Goal: Transaction & Acquisition: Purchase product/service

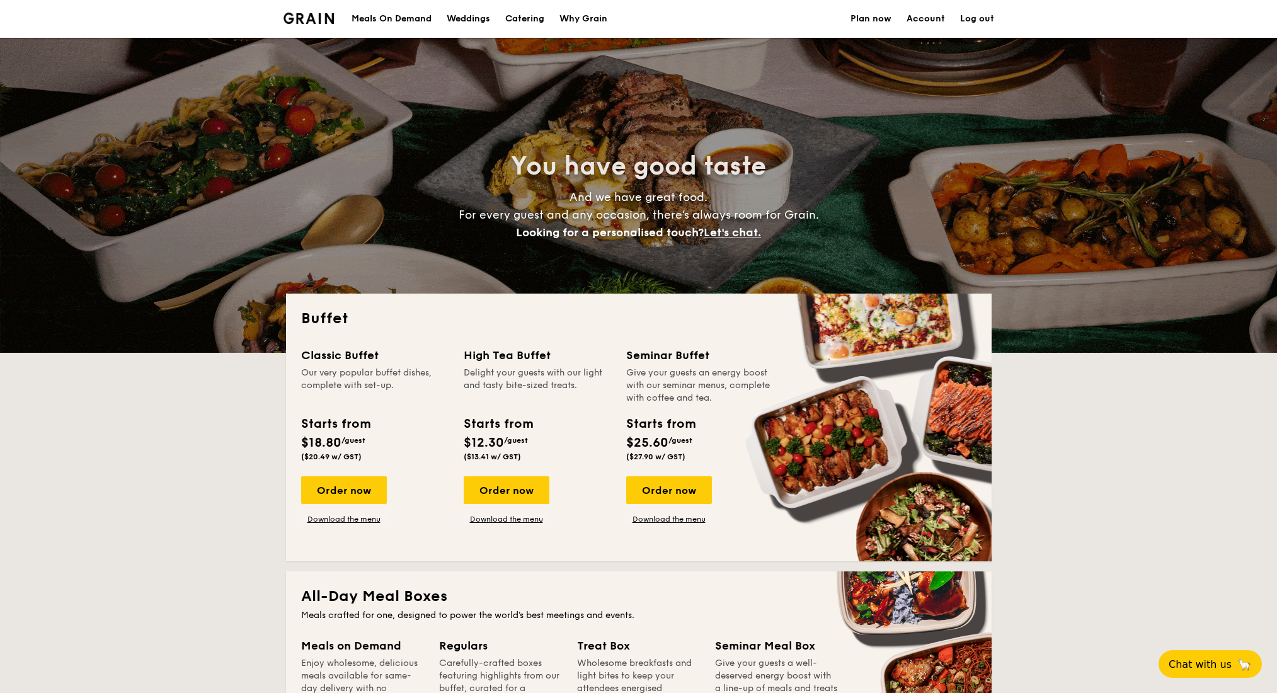
select select
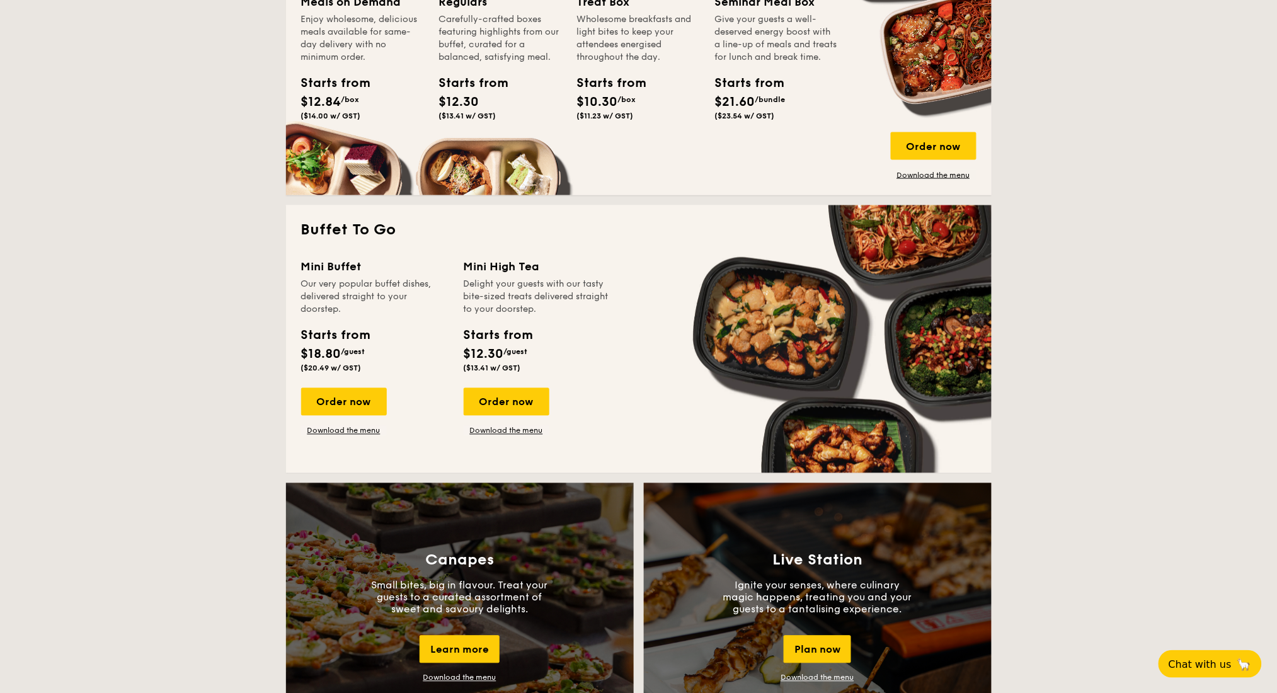
scroll to position [504, 0]
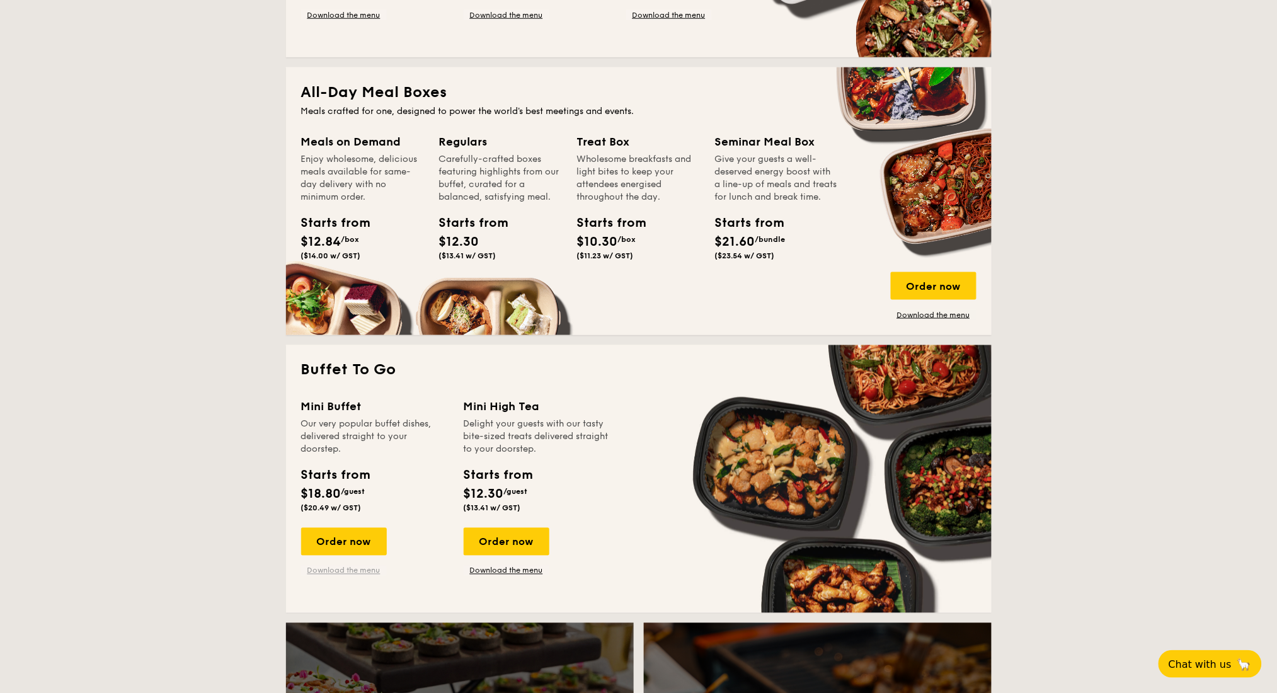
click at [340, 568] on link "Download the menu" at bounding box center [344, 571] width 86 height 10
click at [930, 315] on link "Download the menu" at bounding box center [934, 315] width 86 height 10
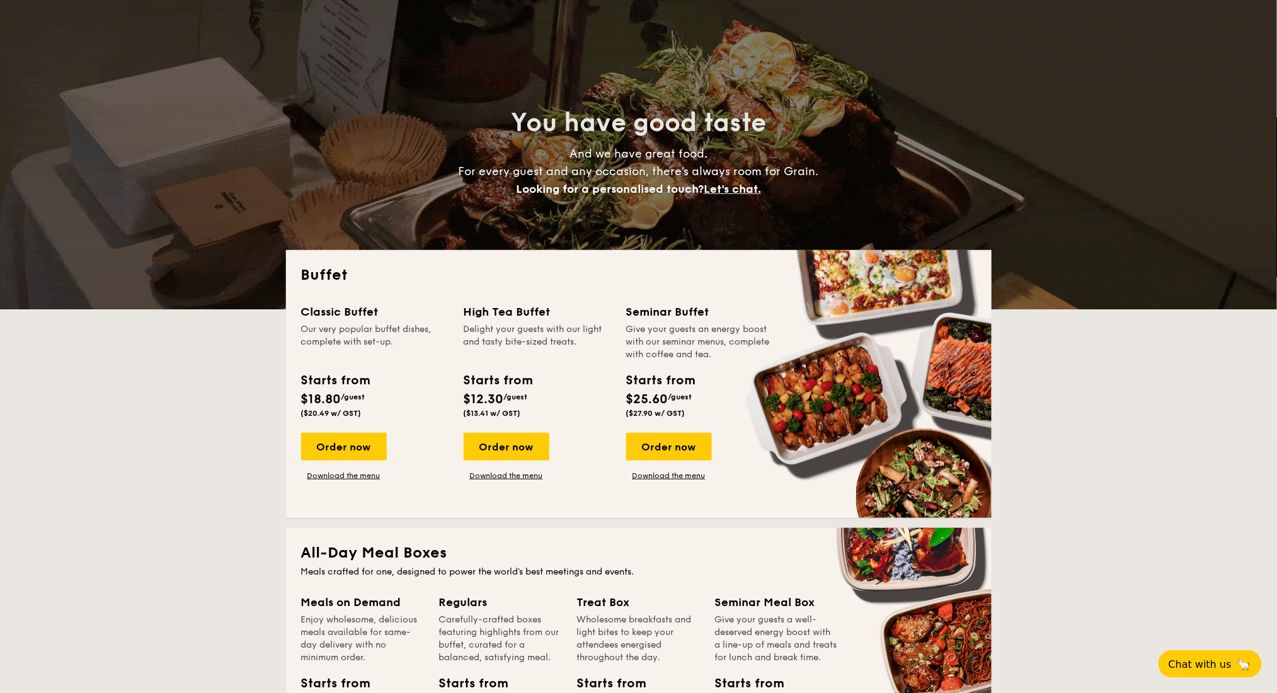
scroll to position [84, 0]
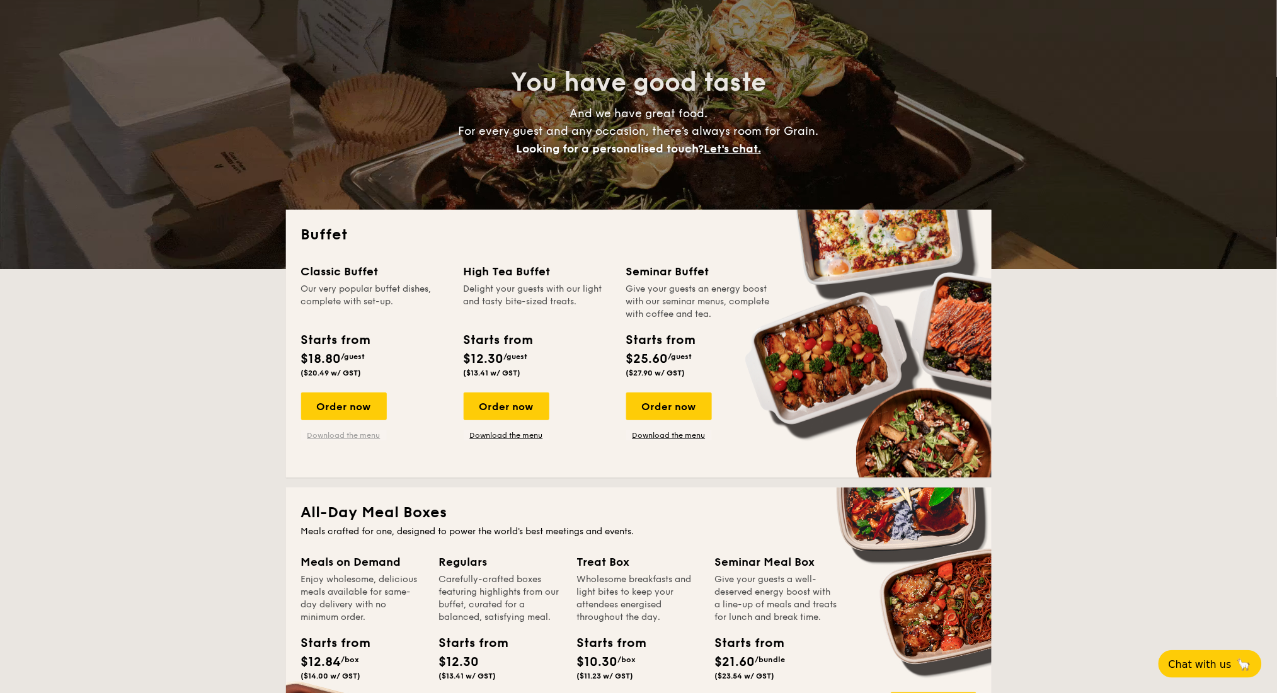
click at [361, 436] on link "Download the menu" at bounding box center [344, 435] width 86 height 10
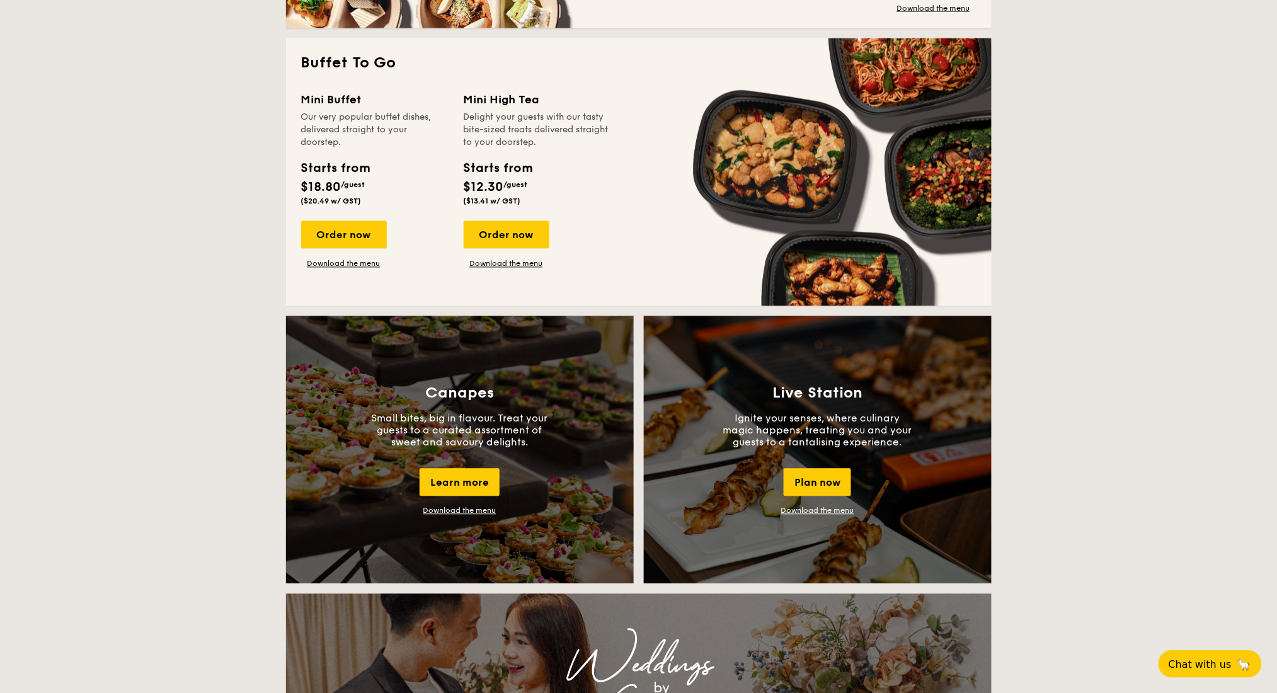
scroll to position [840, 0]
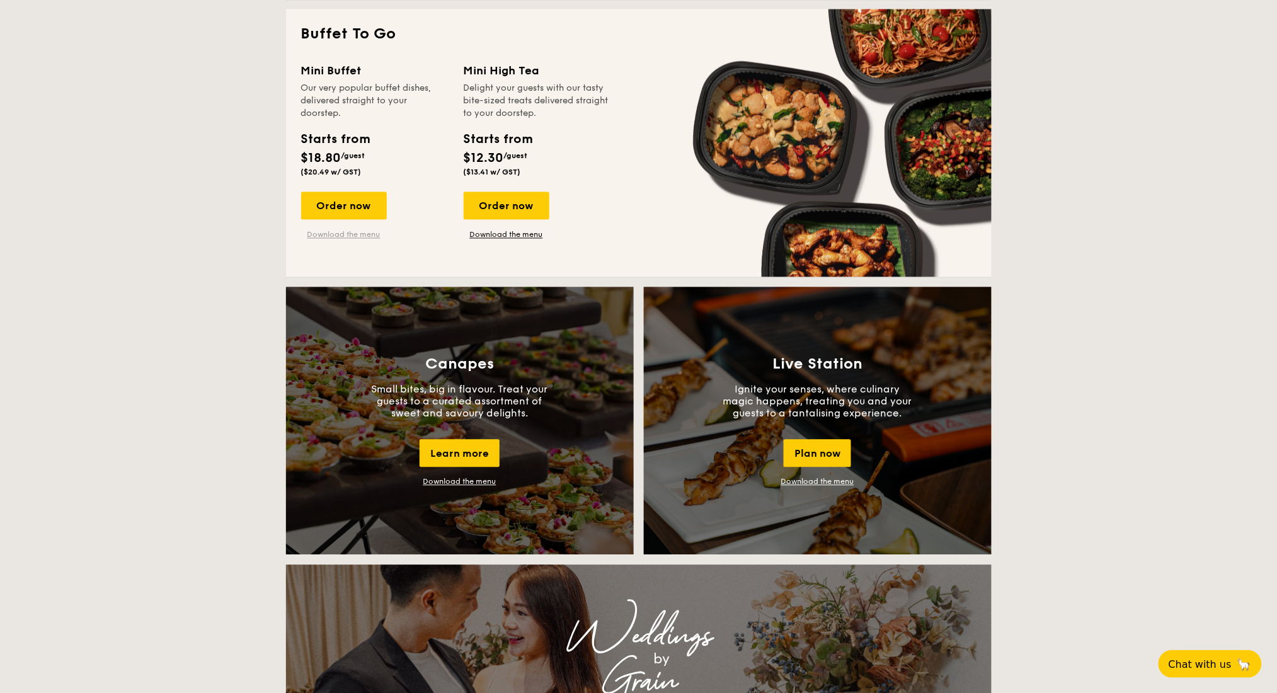
click at [345, 231] on link "Download the menu" at bounding box center [344, 235] width 86 height 10
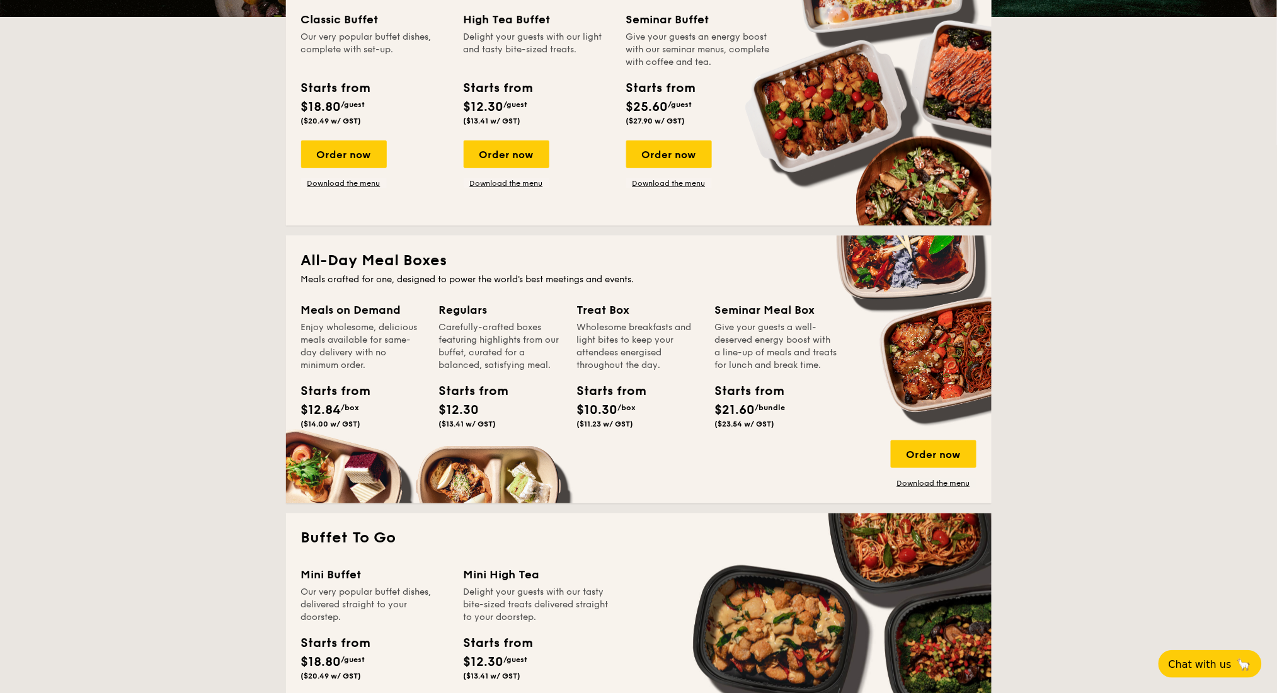
scroll to position [0, 0]
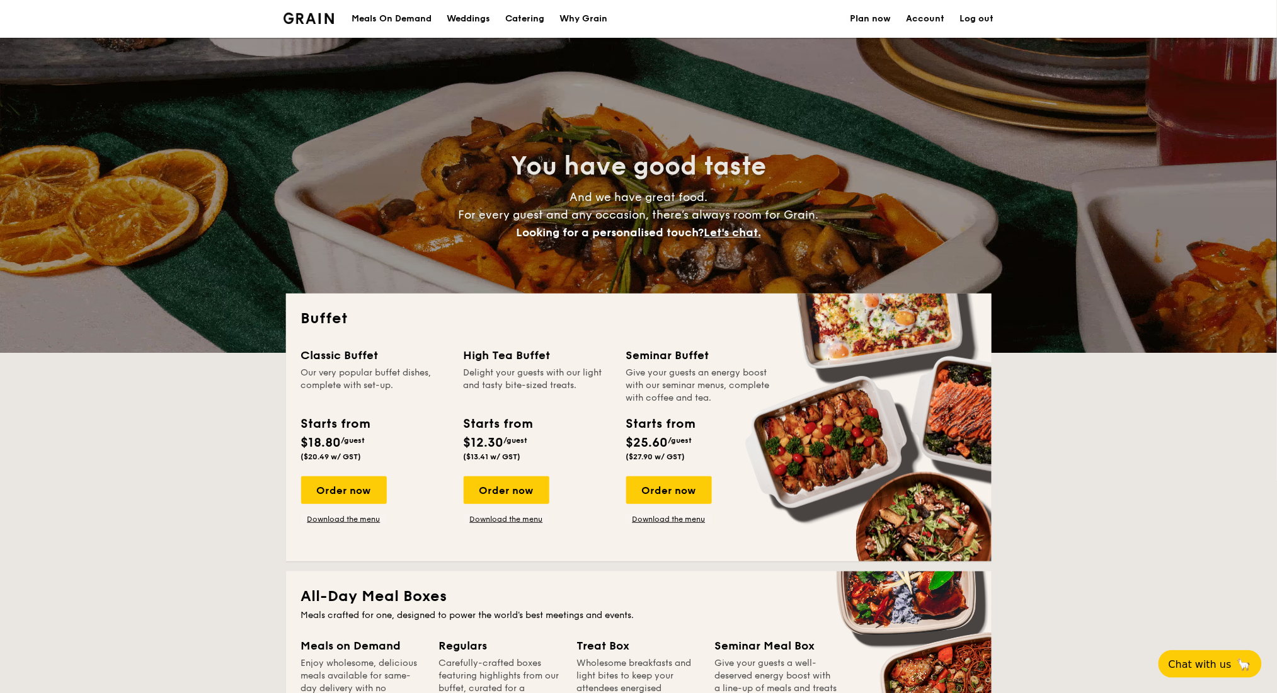
click at [415, 21] on div "Meals On Demand" at bounding box center [392, 19] width 80 height 38
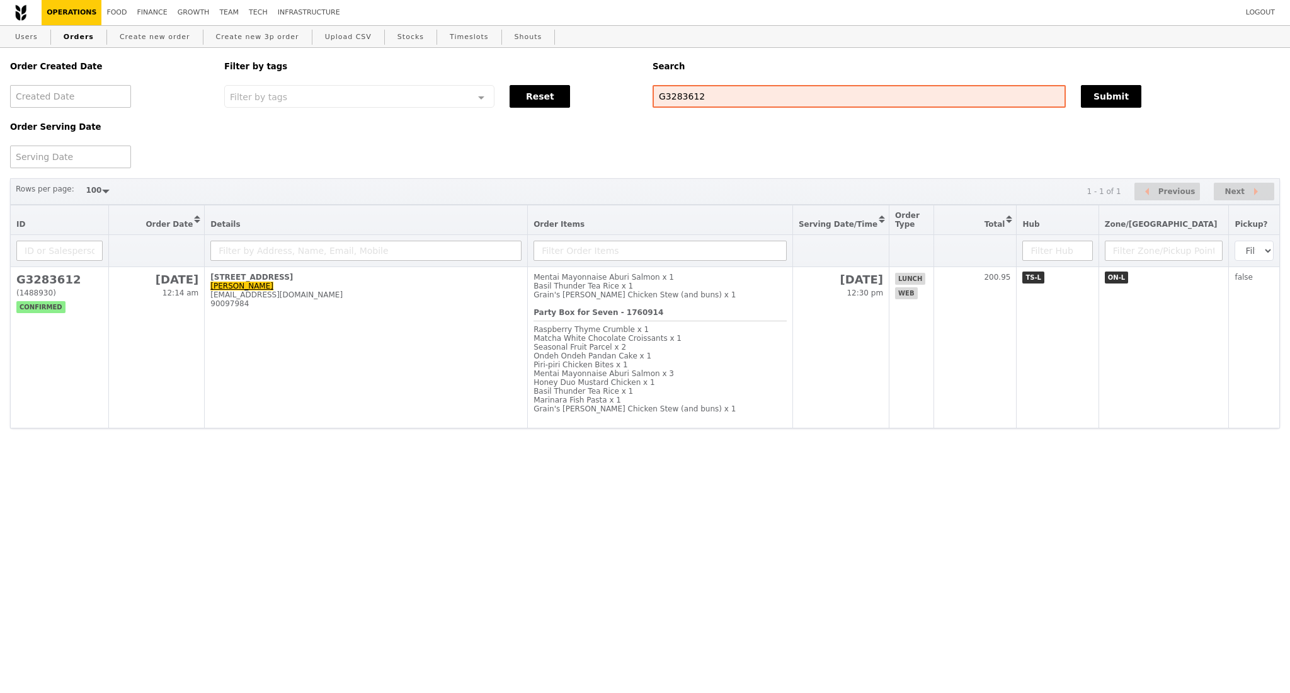
select select "100"
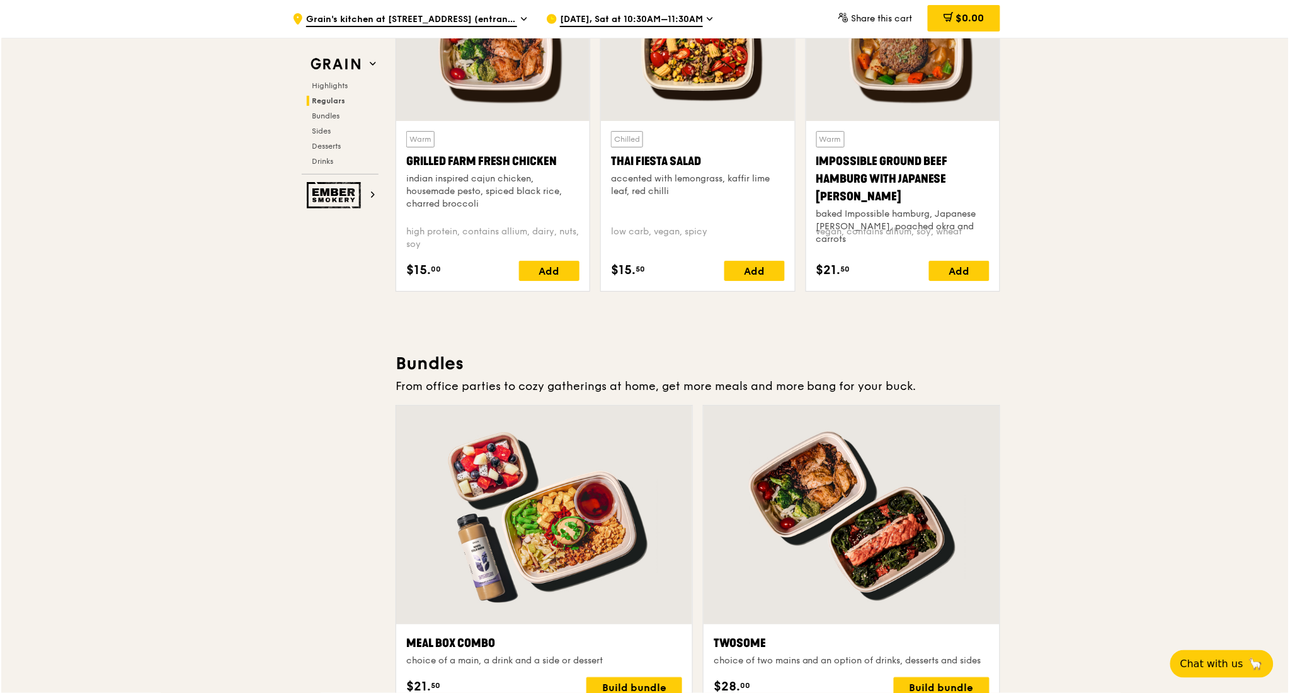
scroll to position [1680, 0]
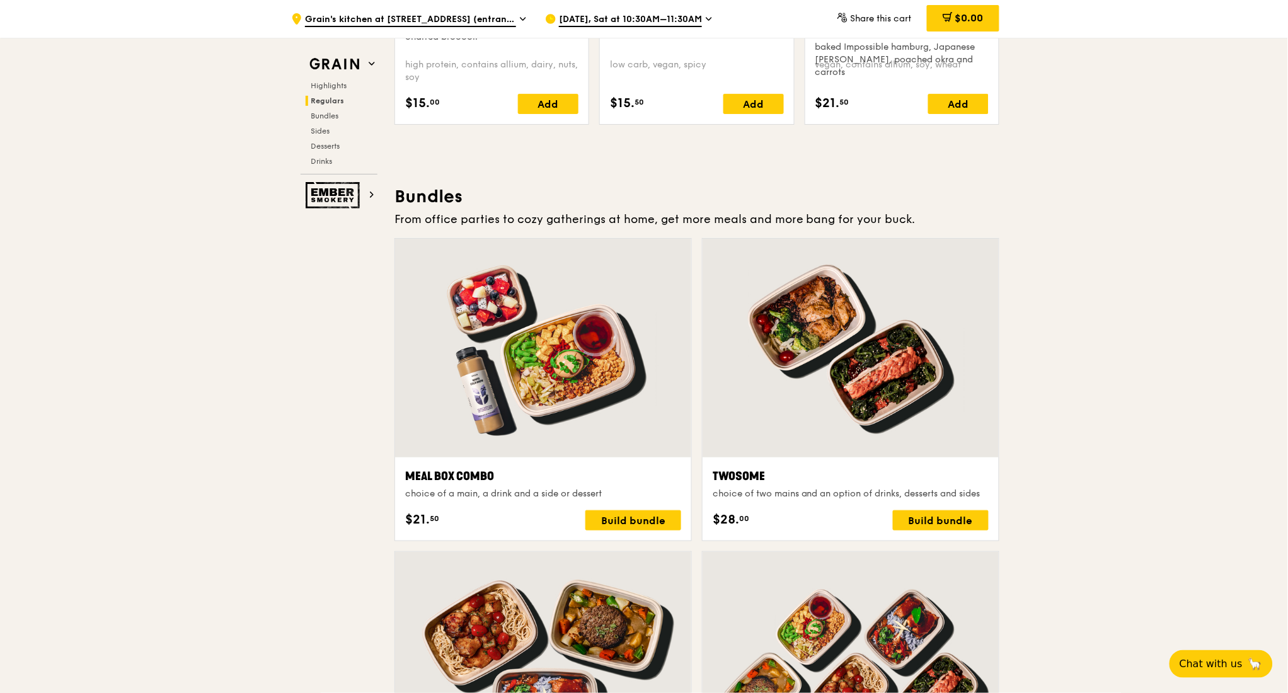
click at [518, 308] on div at bounding box center [543, 348] width 296 height 219
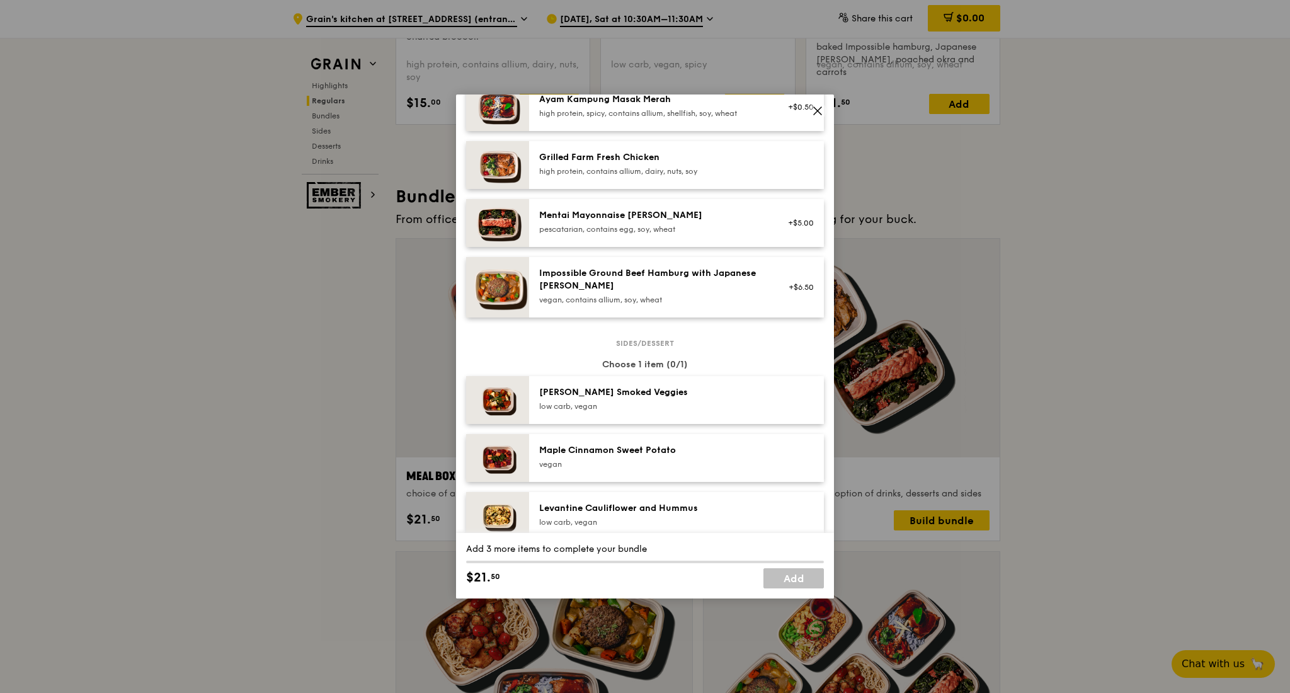
scroll to position [0, 0]
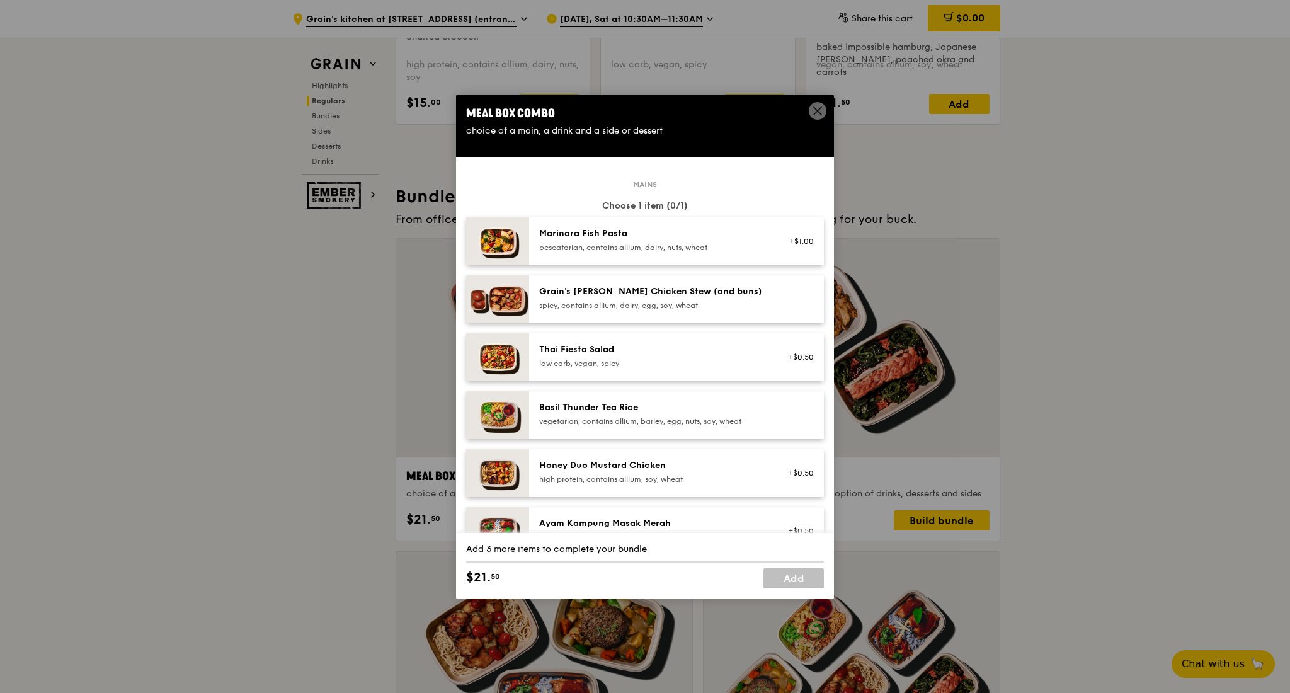
drag, startPoint x: 817, startPoint y: 113, endPoint x: 818, endPoint y: 120, distance: 7.6
click at [818, 113] on icon at bounding box center [817, 110] width 11 height 11
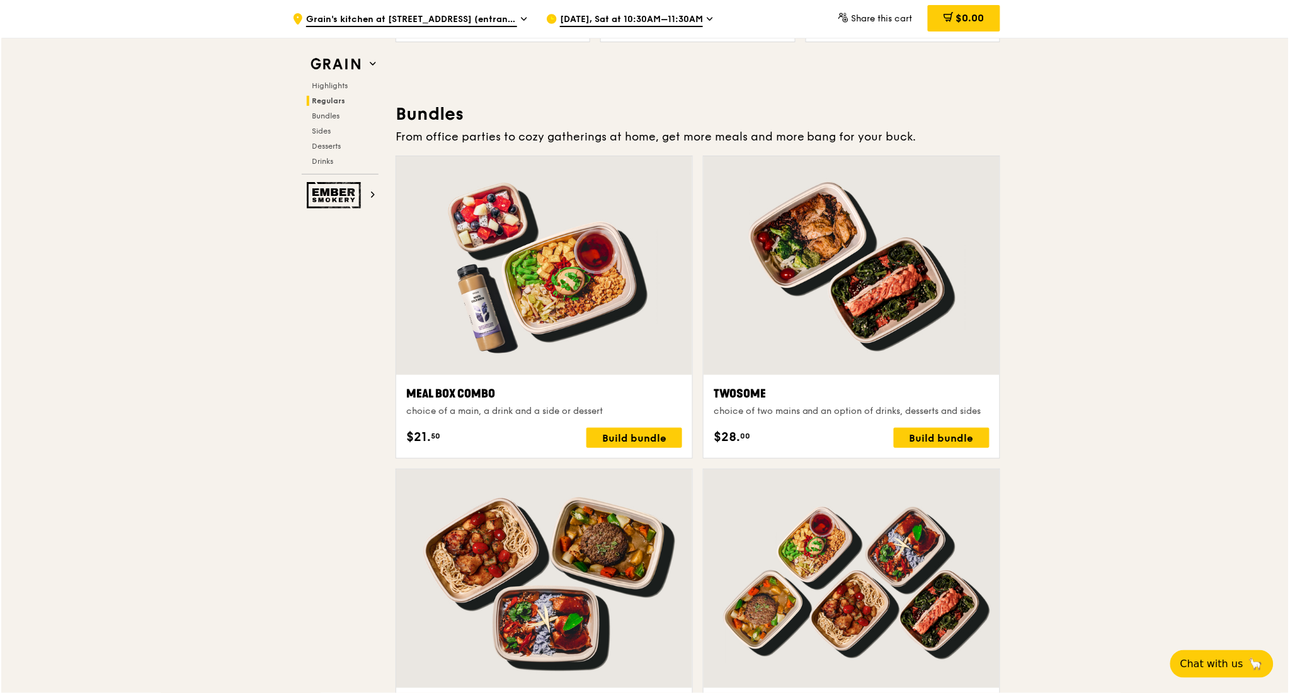
scroll to position [1763, 0]
drag, startPoint x: 828, startPoint y: 299, endPoint x: 837, endPoint y: 308, distance: 12.9
click at [837, 308] on div at bounding box center [850, 265] width 296 height 219
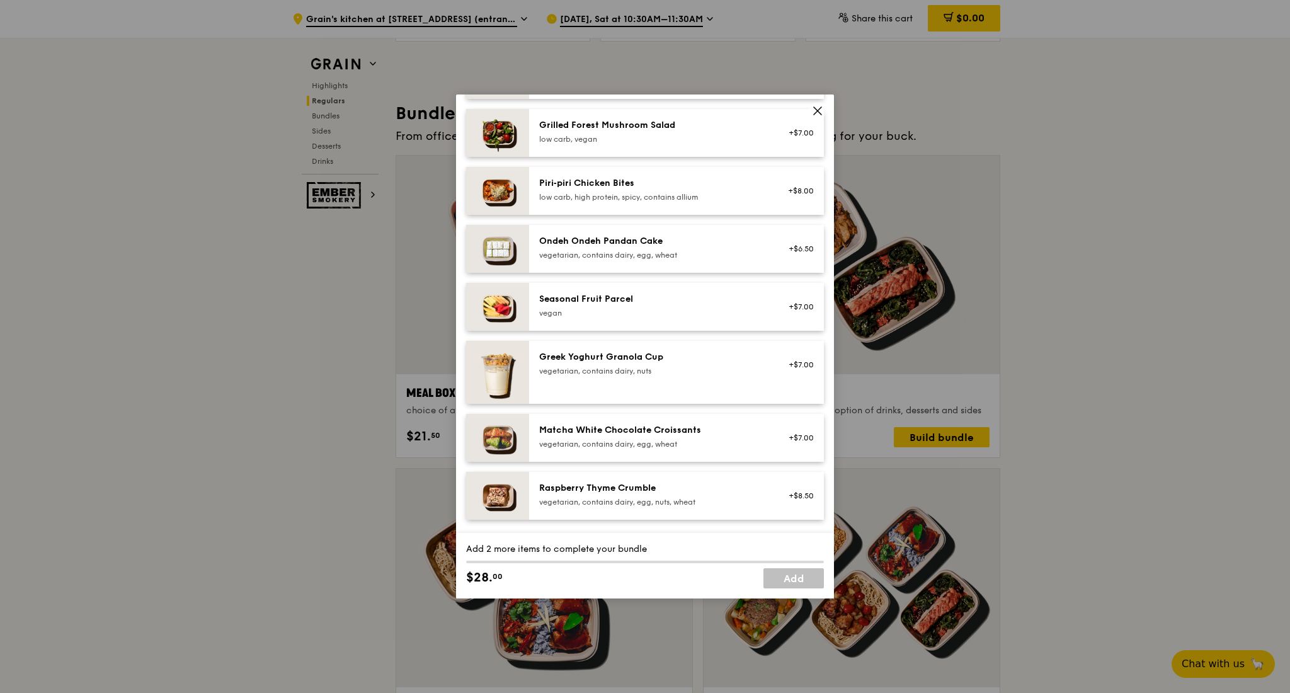
scroll to position [1008, 0]
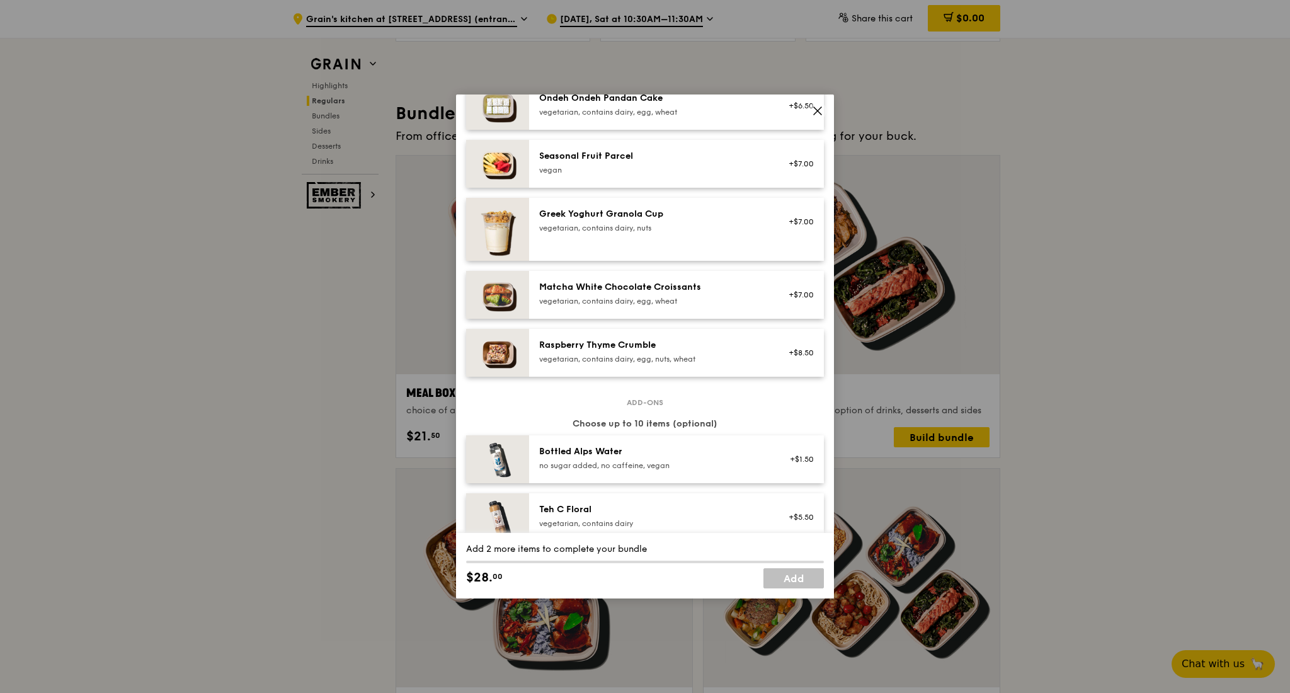
click at [813, 112] on icon at bounding box center [817, 110] width 11 height 11
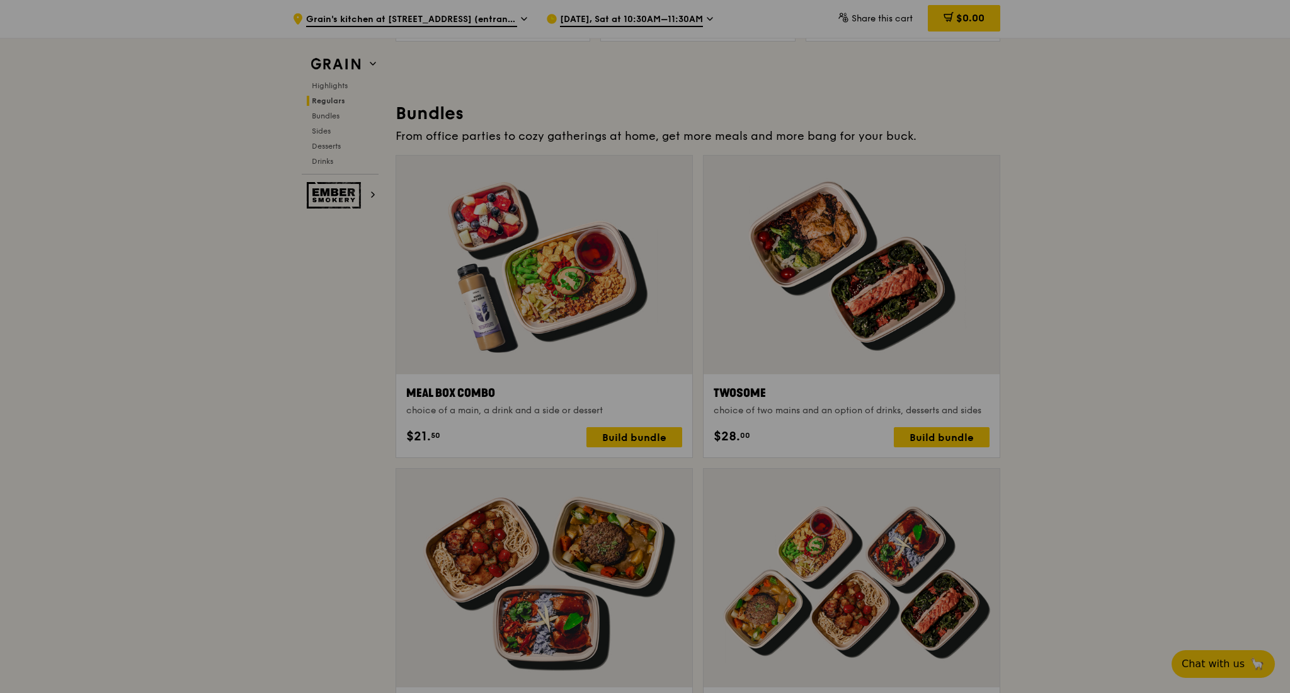
scroll to position [1762, 0]
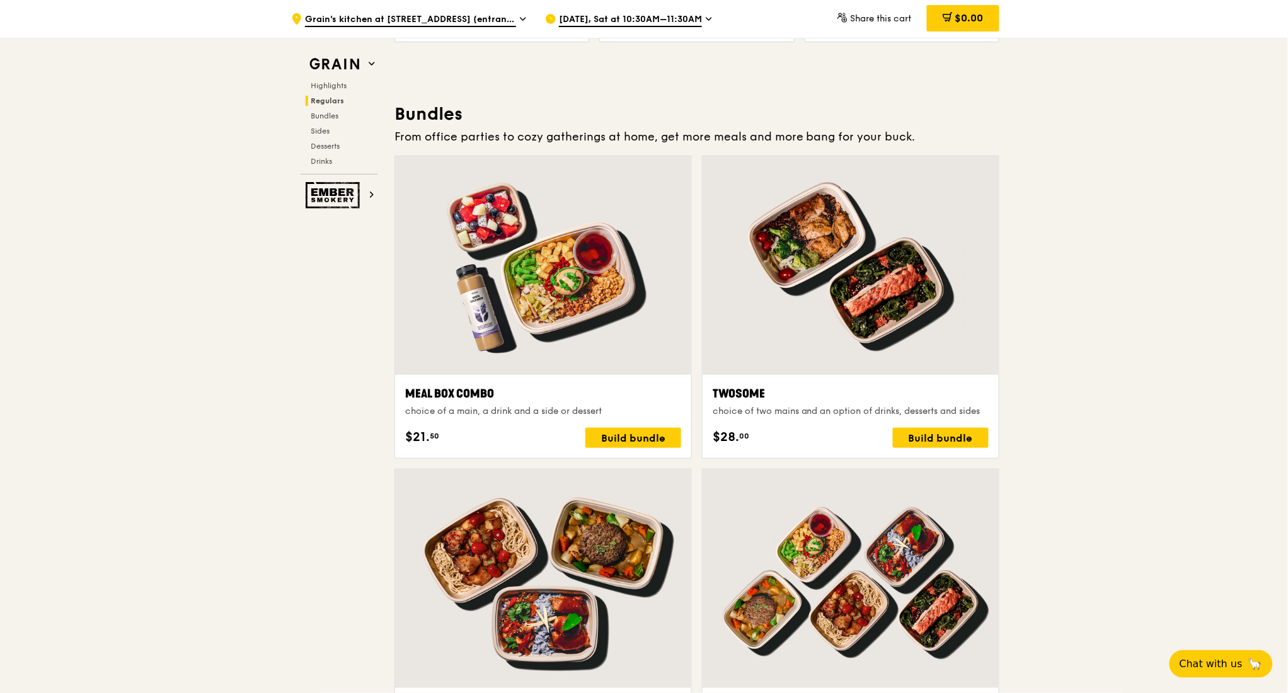
click at [556, 271] on div at bounding box center [543, 265] width 296 height 219
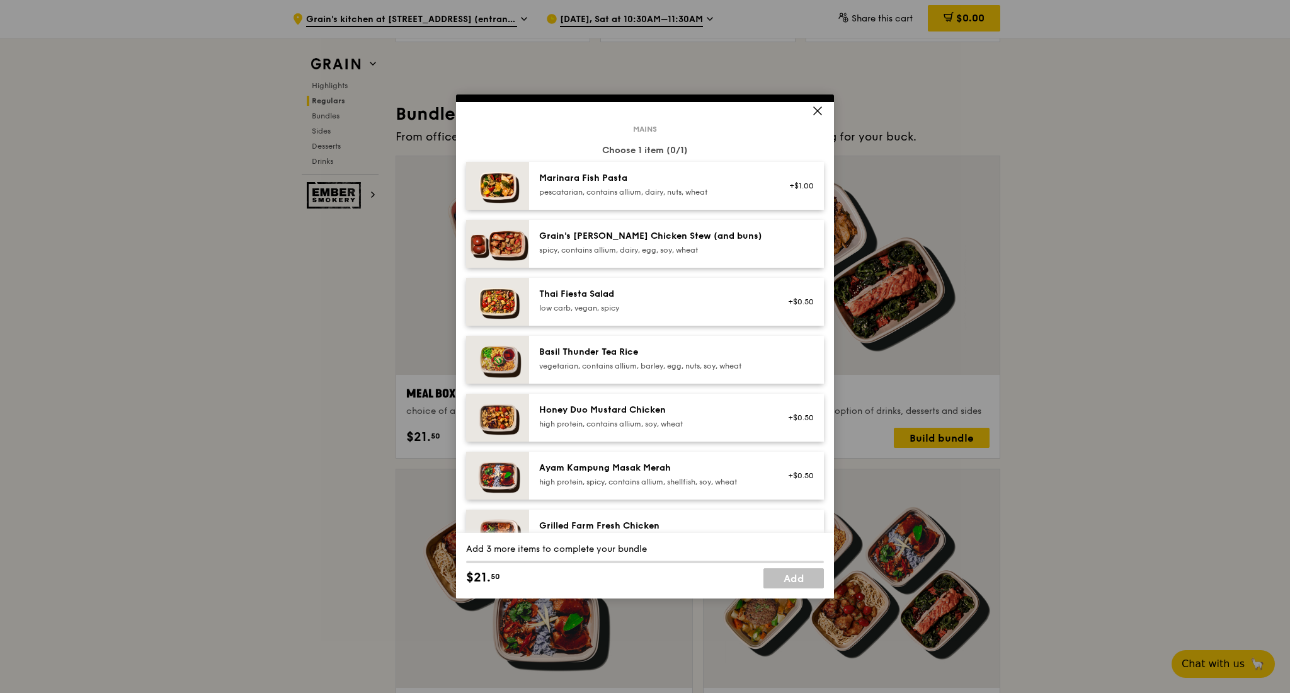
scroll to position [84, 0]
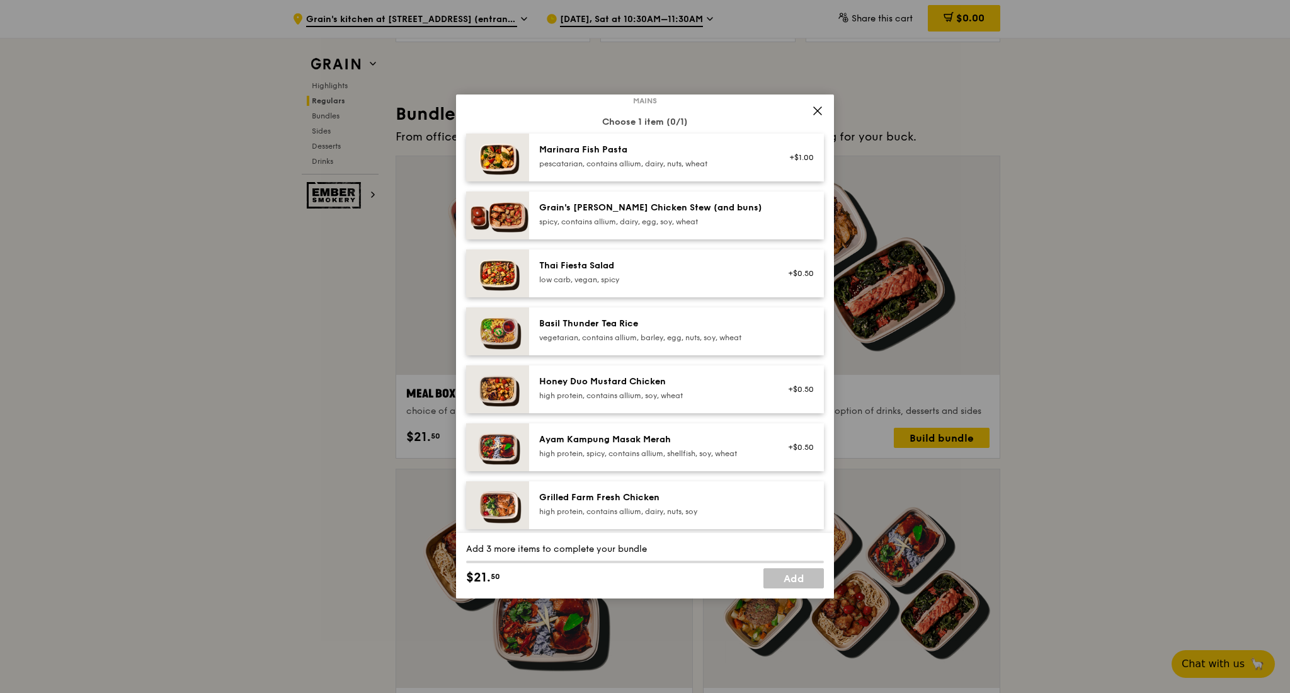
click at [650, 387] on div "Honey Duo Mustard Chicken" at bounding box center [652, 381] width 226 height 13
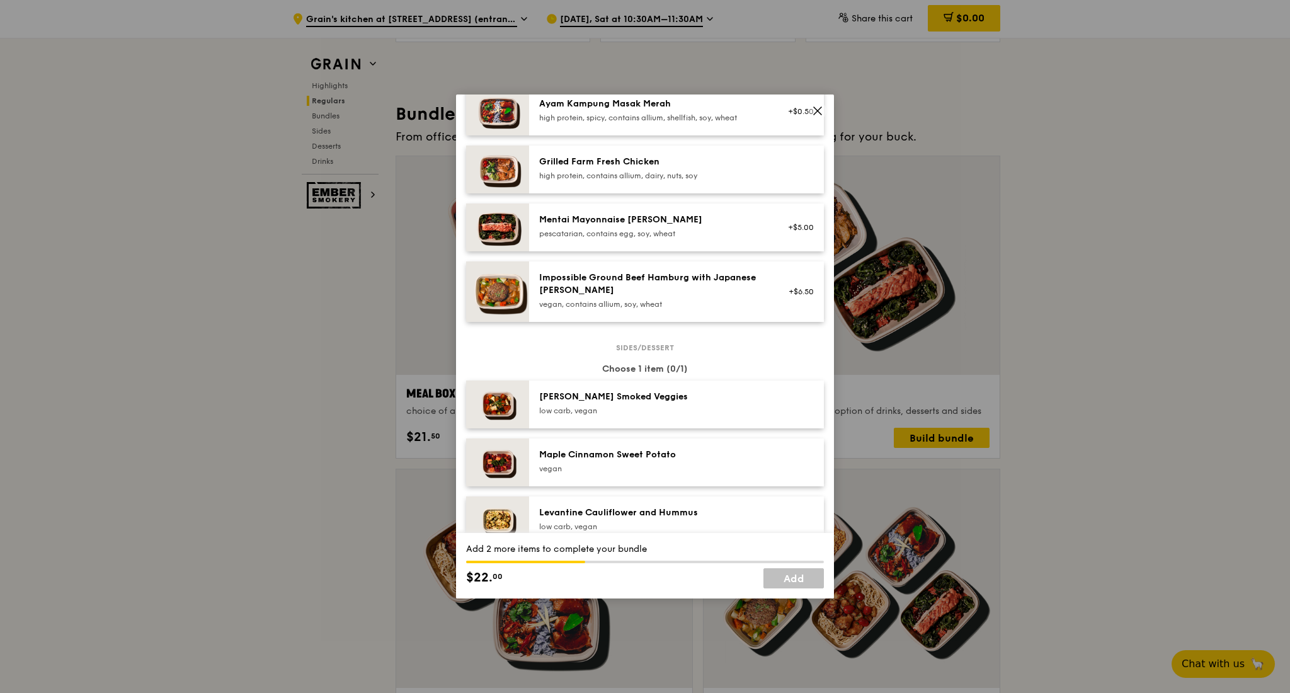
scroll to position [672, 0]
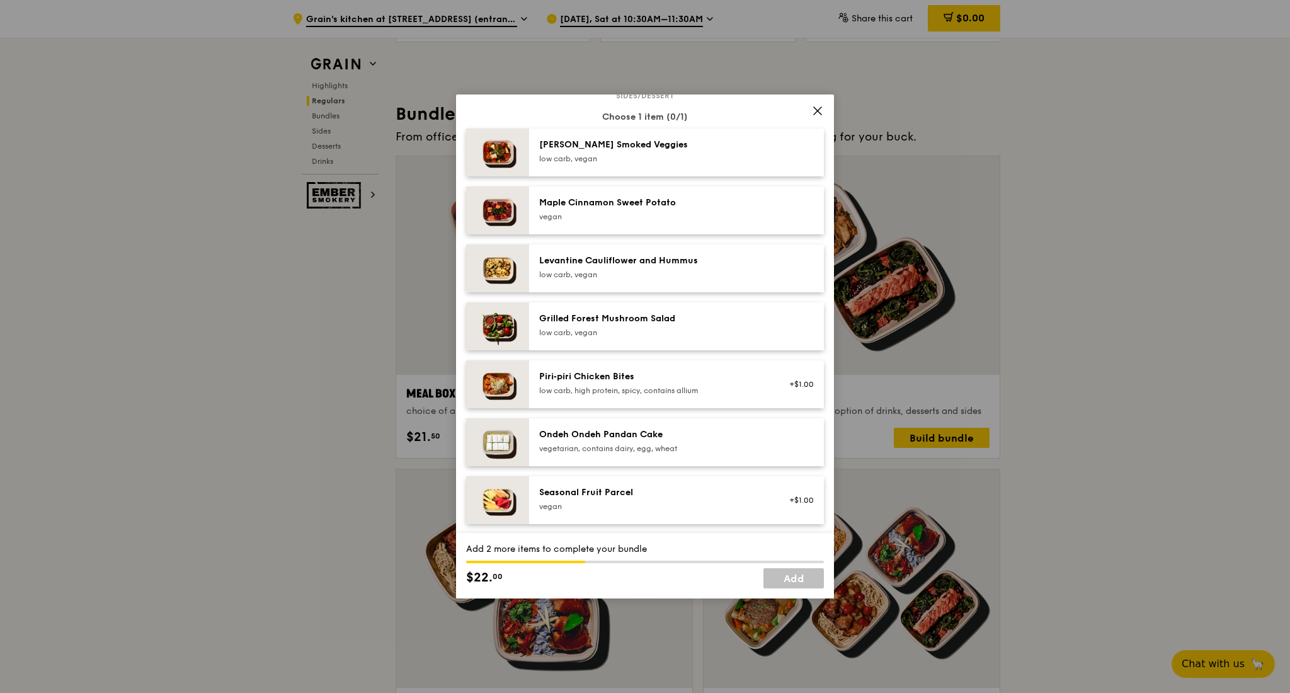
click at [680, 328] on div "low carb, vegan" at bounding box center [652, 333] width 226 height 10
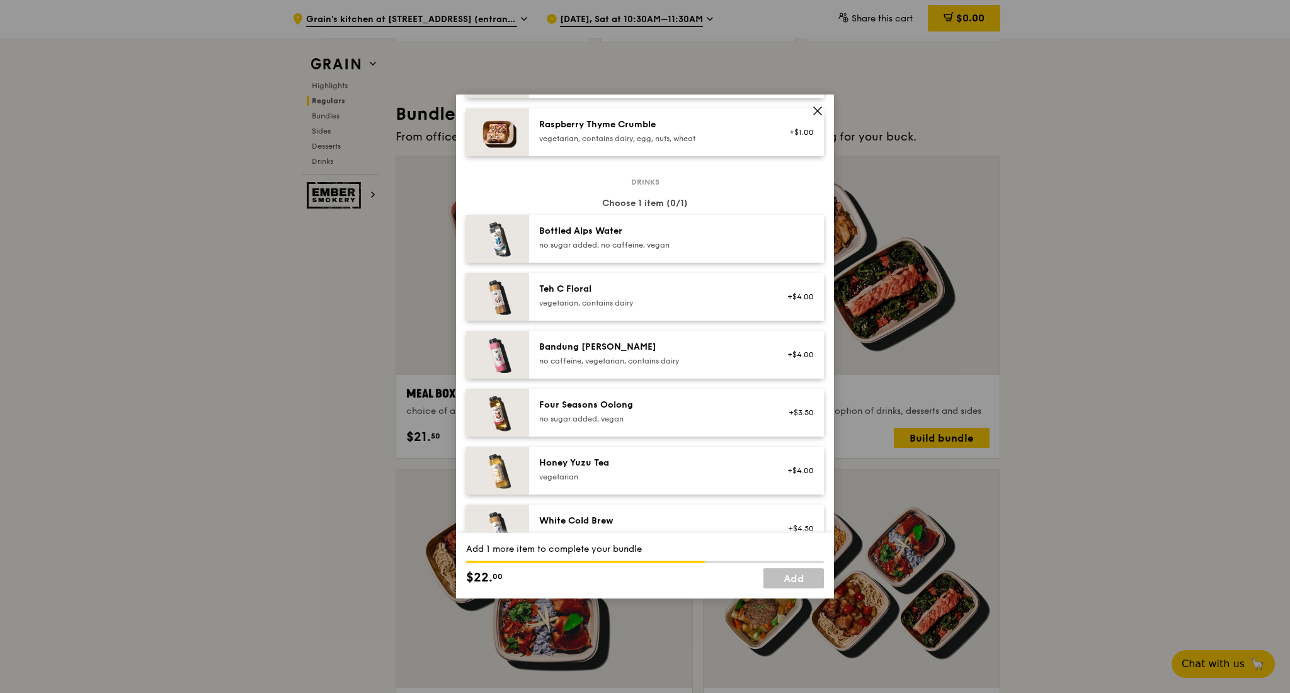
scroll to position [1260, 0]
